Goal: Information Seeking & Learning: Learn about a topic

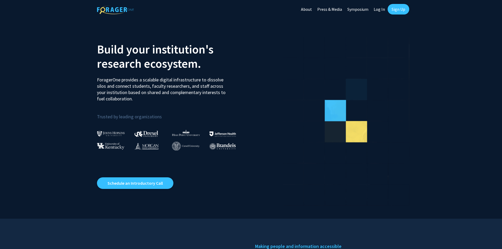
click at [405, 8] on link "Sign Up" at bounding box center [399, 9] width 22 height 11
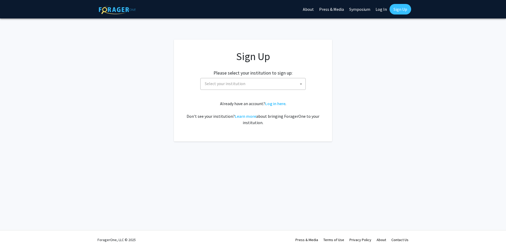
click at [379, 10] on link "Log In" at bounding box center [381, 9] width 17 height 18
select select
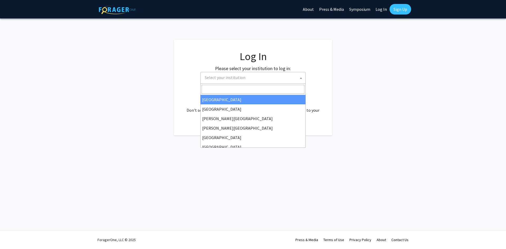
click at [260, 75] on span "Select your institution" at bounding box center [254, 77] width 103 height 11
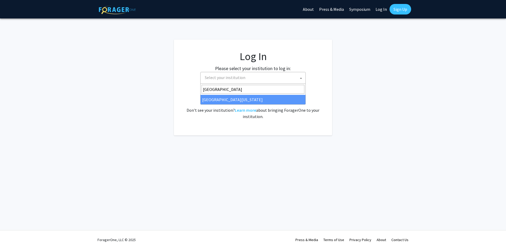
type input "[GEOGRAPHIC_DATA]"
select select "33"
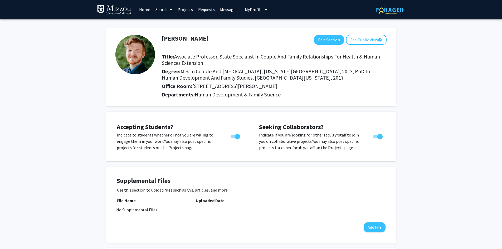
click at [145, 9] on link "Home" at bounding box center [145, 9] width 16 height 18
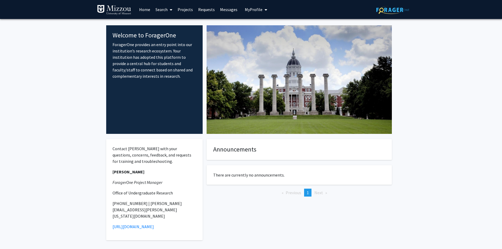
click at [162, 7] on link "Search" at bounding box center [164, 9] width 22 height 18
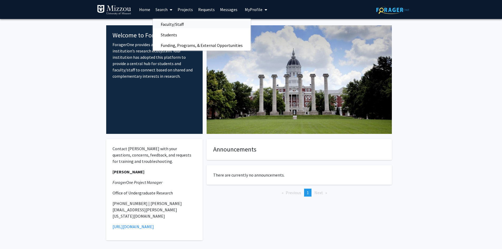
click at [167, 25] on span "Faculty/Staff" at bounding box center [172, 24] width 39 height 11
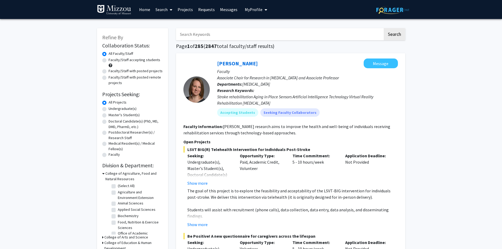
click at [193, 35] on input "Search Keywords" at bounding box center [279, 34] width 207 height 12
click at [384, 28] on button "Search" at bounding box center [395, 34] width 22 height 12
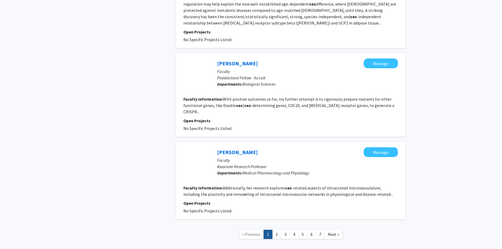
scroll to position [897, 0]
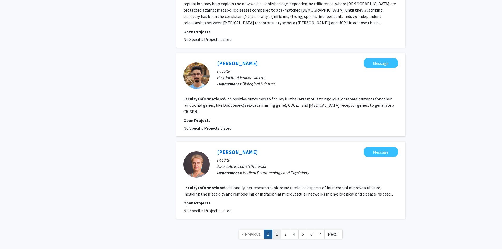
click at [281, 230] on link "2" at bounding box center [276, 234] width 9 height 9
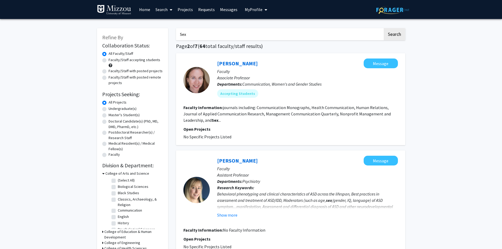
click at [203, 35] on input "Sex" at bounding box center [279, 34] width 207 height 12
type input "Sexuality"
click at [384, 28] on button "Search" at bounding box center [395, 34] width 22 height 12
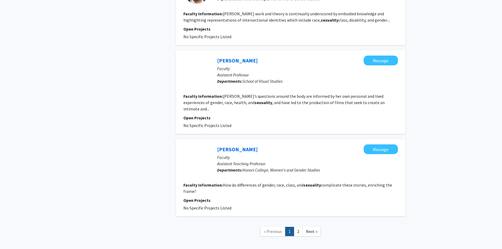
scroll to position [725, 0]
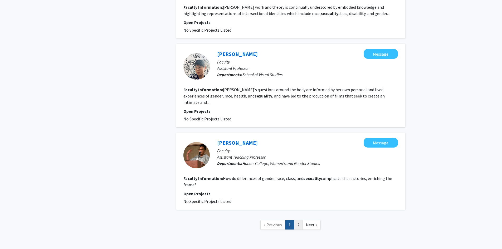
click at [298, 221] on link "2" at bounding box center [298, 225] width 9 height 9
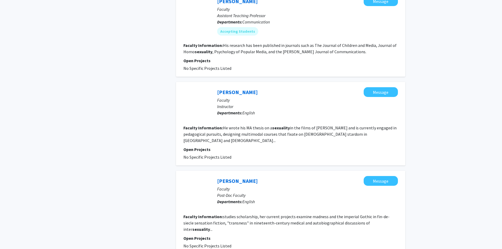
scroll to position [511, 0]
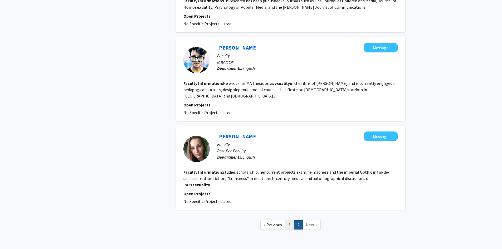
click at [289, 221] on link "1" at bounding box center [289, 225] width 9 height 9
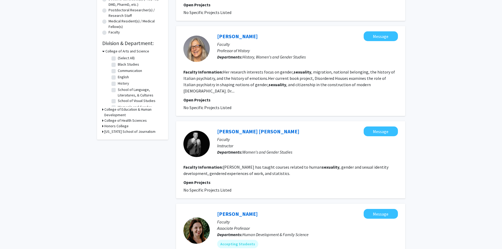
scroll to position [118, 0]
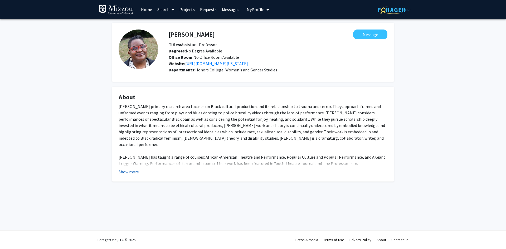
click at [126, 174] on button "Show more" at bounding box center [129, 172] width 20 height 6
